Goal: Task Accomplishment & Management: Complete application form

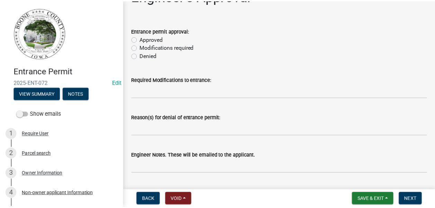
scroll to position [7, 0]
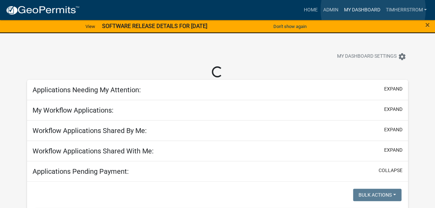
click at [373, 10] on link "My Dashboard" at bounding box center [362, 9] width 42 height 13
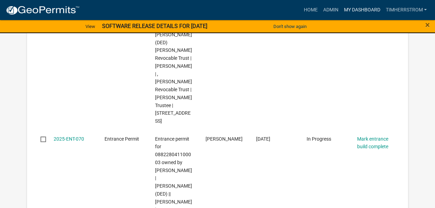
scroll to position [312, 0]
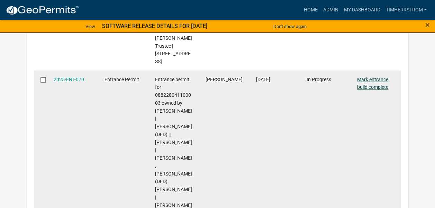
click at [376, 79] on link "Mark entrance build complete" at bounding box center [372, 84] width 31 height 14
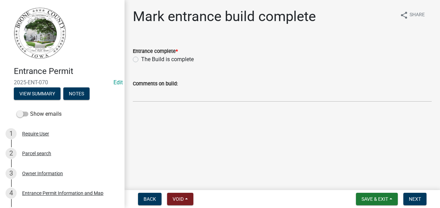
click at [141, 60] on label "The Build is complete" at bounding box center [167, 59] width 53 height 8
click at [141, 60] on input "The Build is complete" at bounding box center [143, 57] width 5 height 5
radio input "true"
click at [377, 199] on span "Save & Exit" at bounding box center [375, 200] width 27 height 6
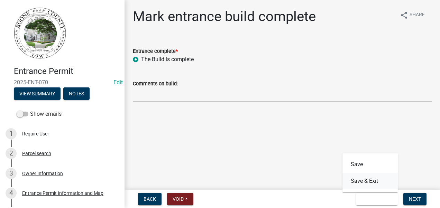
click at [372, 182] on button "Save & Exit" at bounding box center [370, 181] width 55 height 17
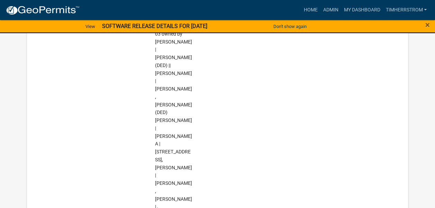
scroll to position [485, 0]
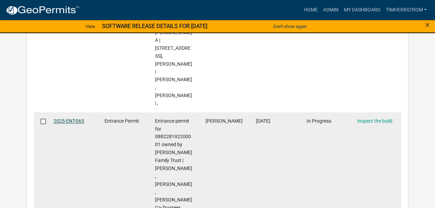
click at [64, 118] on link "2025-ENT-063" at bounding box center [69, 121] width 30 height 6
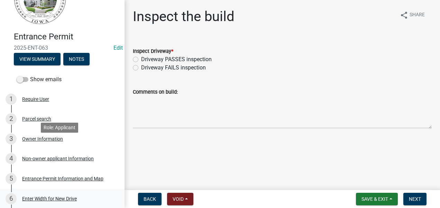
scroll to position [104, 0]
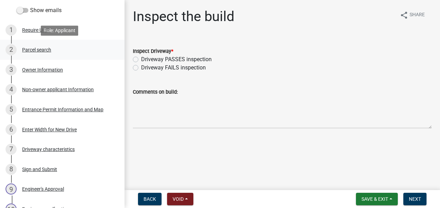
click at [43, 49] on div "Parcel search" at bounding box center [36, 49] width 29 height 5
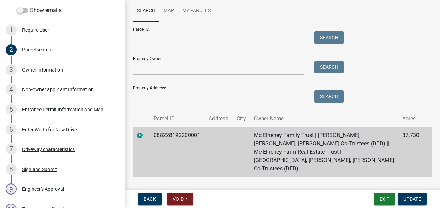
scroll to position [0, 0]
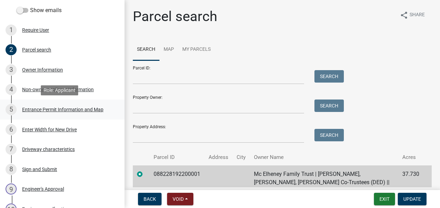
click at [88, 110] on div "Entrance Permit Information and Map" at bounding box center [62, 109] width 81 height 5
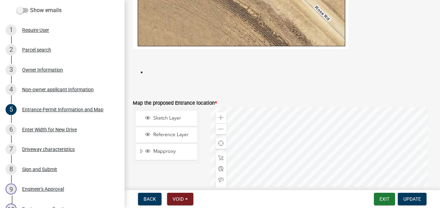
scroll to position [554, 0]
